Goal: Information Seeking & Learning: Learn about a topic

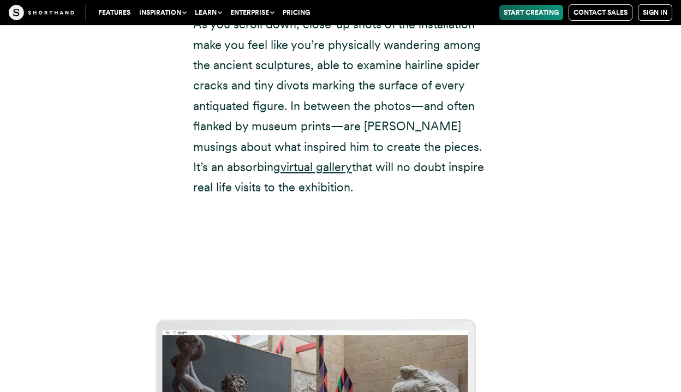
scroll to position [4950, 0]
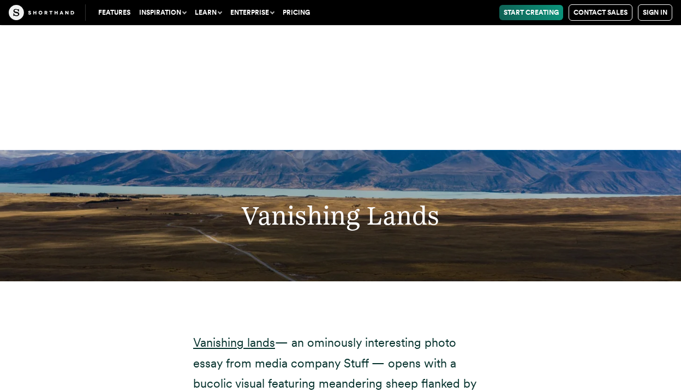
click at [224, 200] on h2 "Vanishing Lands" at bounding box center [340, 215] width 564 height 31
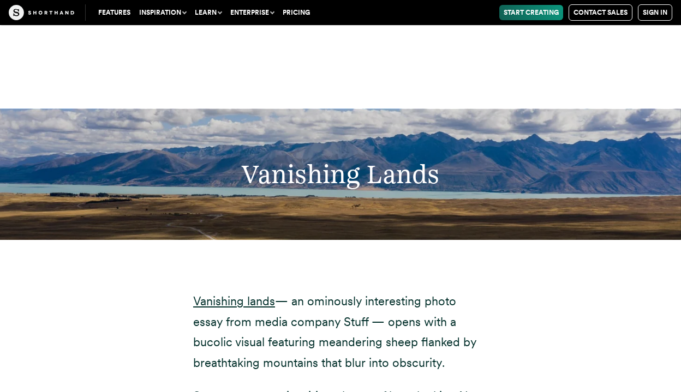
scroll to position [4990, 0]
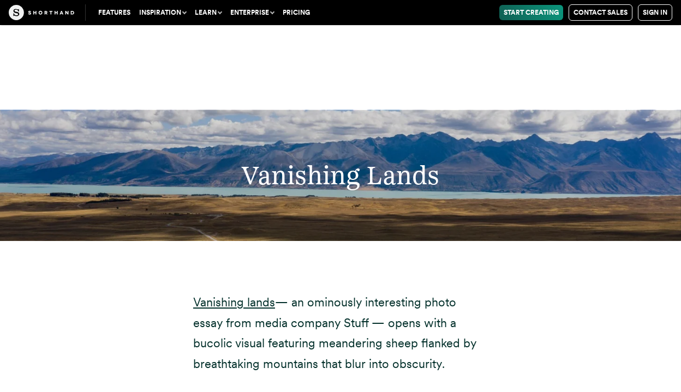
click at [514, 62] on div at bounding box center [340, 44] width 681 height 131
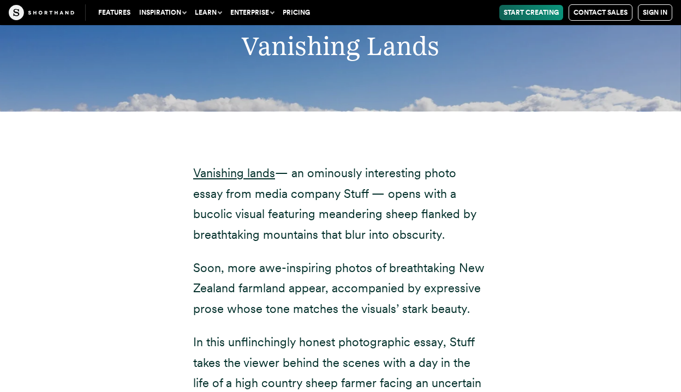
scroll to position [5298, 0]
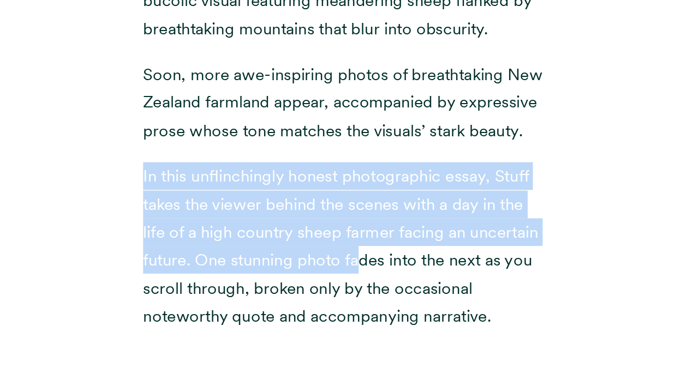
drag, startPoint x: 329, startPoint y: 132, endPoint x: 353, endPoint y: 205, distance: 77.0
click at [353, 206] on div "Vanishing lands — an ominously interesting photo essay from media company Stuff…" at bounding box center [340, 113] width 295 height 326
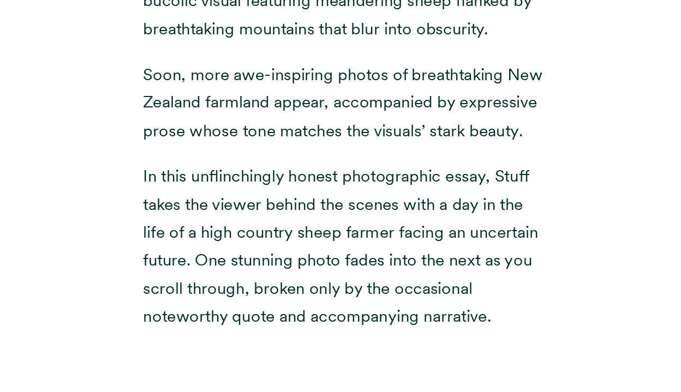
click at [231, 181] on p "In this unflinchingly honest photographic essay, Stuff takes the viewer behind …" at bounding box center [340, 215] width 295 height 122
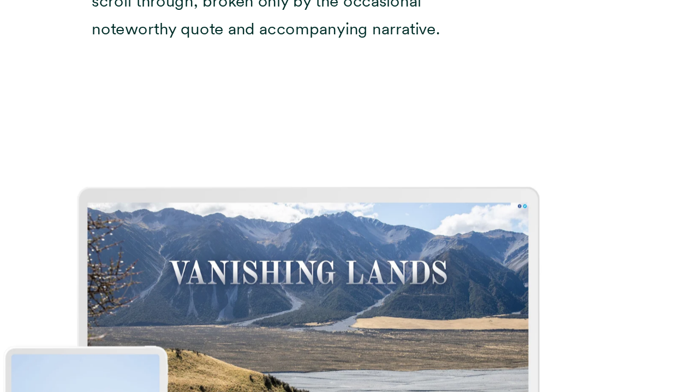
scroll to position [5437, 0]
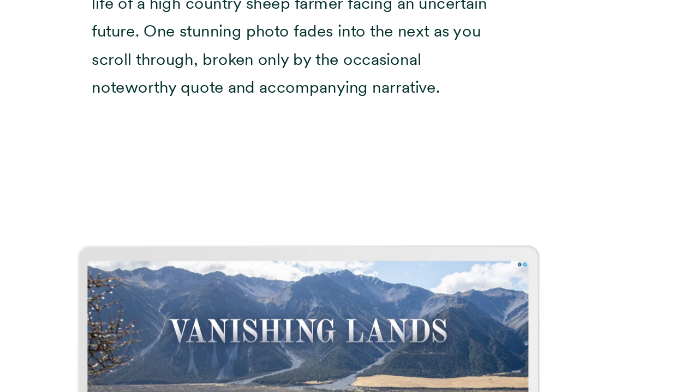
click at [284, 292] on img at bounding box center [340, 377] width 681 height 392
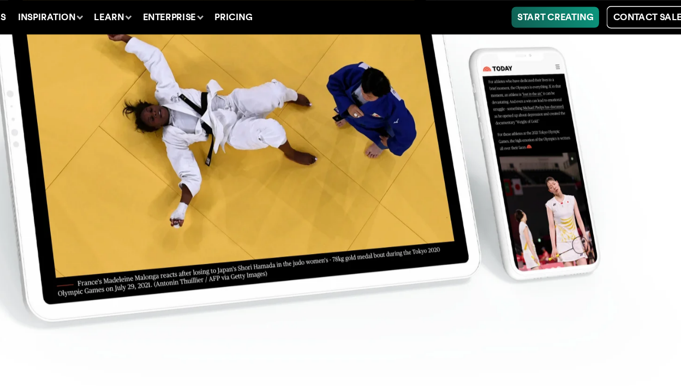
scroll to position [5003, 0]
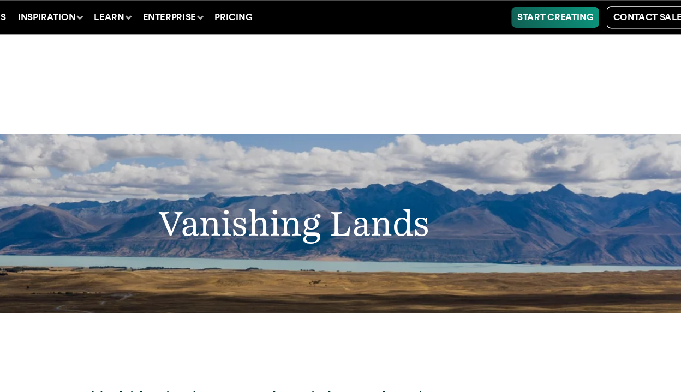
click at [288, 169] on div "Vanishing Lands" at bounding box center [340, 163] width 681 height 131
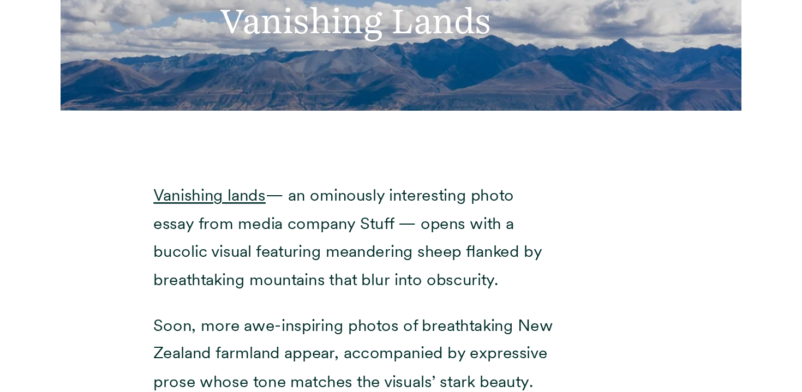
scroll to position [5044, 0]
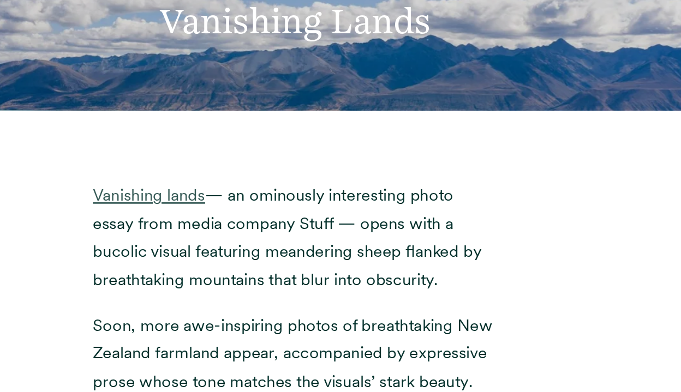
click at [251, 241] on link "Vanishing lands" at bounding box center [234, 248] width 82 height 14
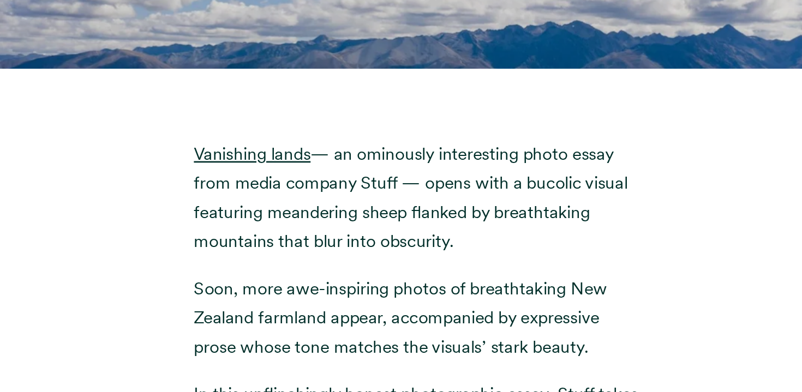
click at [259, 173] on div at bounding box center [401, 184] width 328 height 22
click at [187, 156] on div "Vanishing lands — an ominously interesting photo essay from media company Stuff…" at bounding box center [401, 355] width 742 height 399
click at [578, 250] on div "Vanishing lands — an ominously interesting photo essay from media company Stuff…" at bounding box center [401, 355] width 371 height 399
click at [577, 250] on div "Vanishing lands — an ominously interesting photo essay from media company Stuff…" at bounding box center [401, 355] width 371 height 399
